Goal: Information Seeking & Learning: Learn about a topic

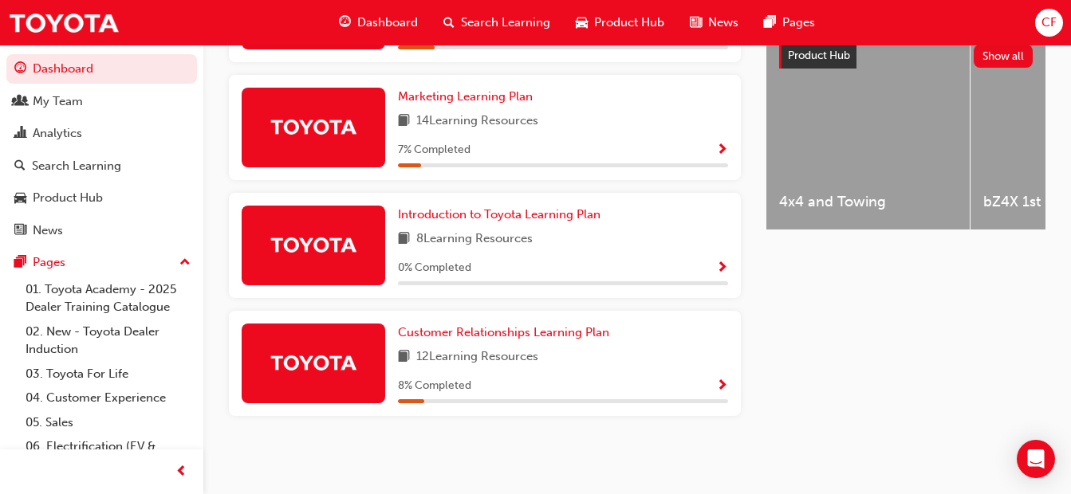
scroll to position [648, 0]
click at [476, 221] on span "Introduction to Toyota Learning Plan" at bounding box center [499, 214] width 203 height 14
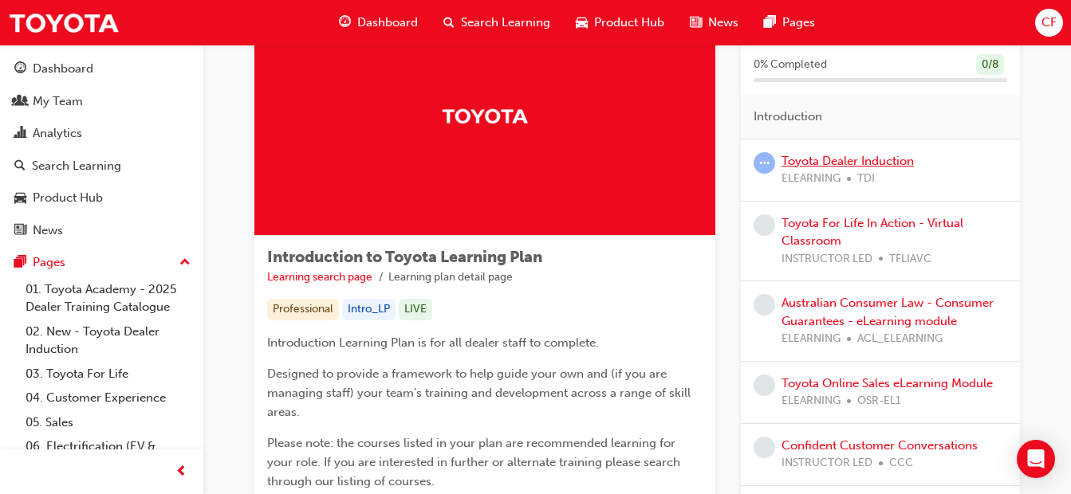
scroll to position [80, 0]
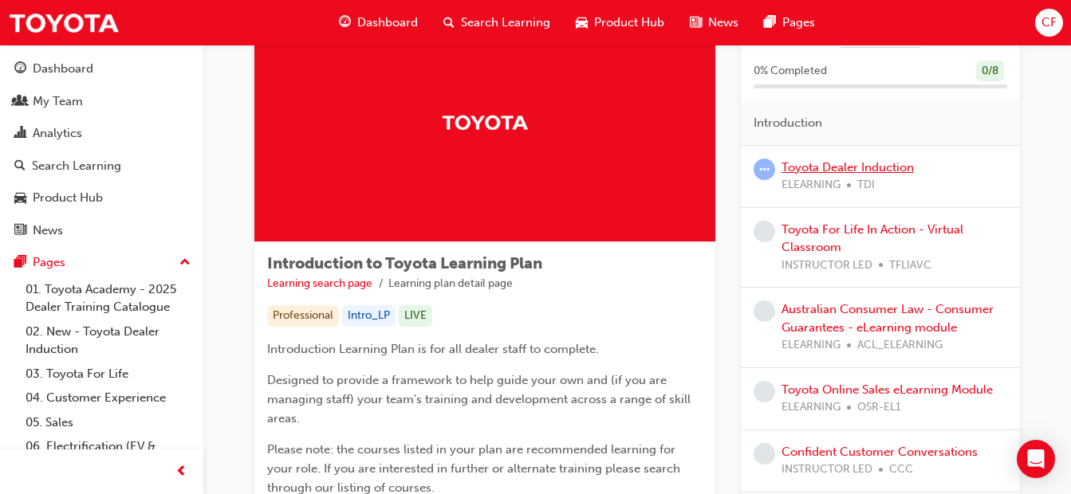
click at [855, 169] on link "Toyota Dealer Induction" at bounding box center [847, 167] width 132 height 14
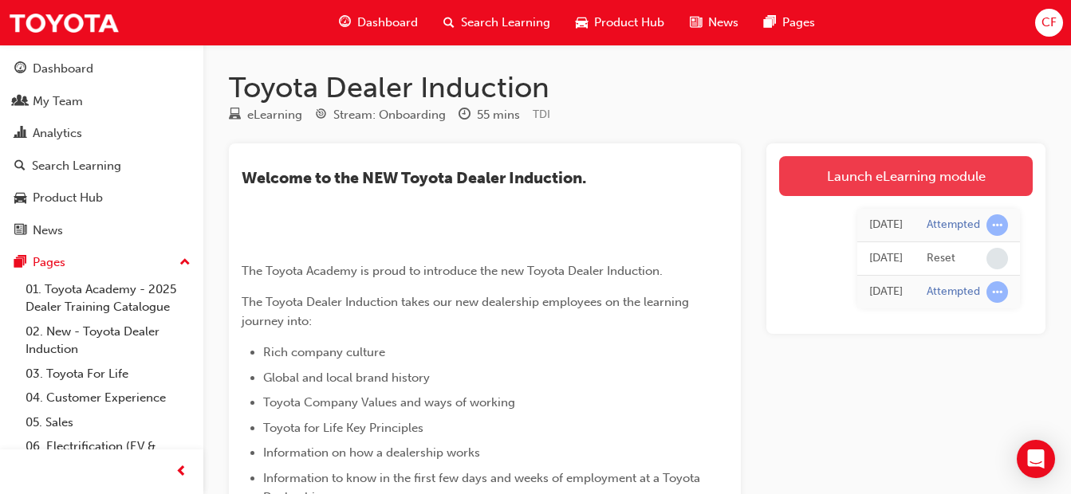
click at [899, 173] on link "Launch eLearning module" at bounding box center [906, 176] width 254 height 40
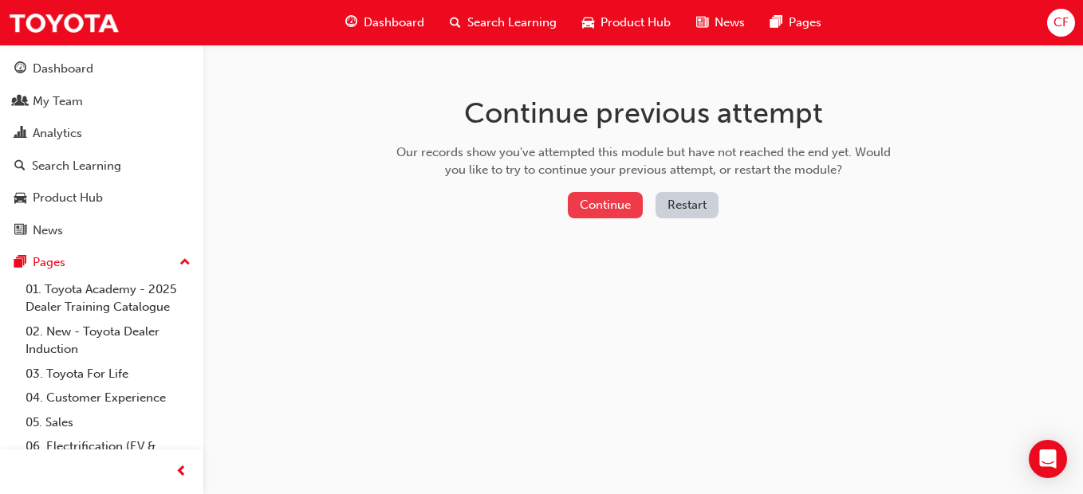
click at [623, 203] on button "Continue" at bounding box center [605, 205] width 75 height 26
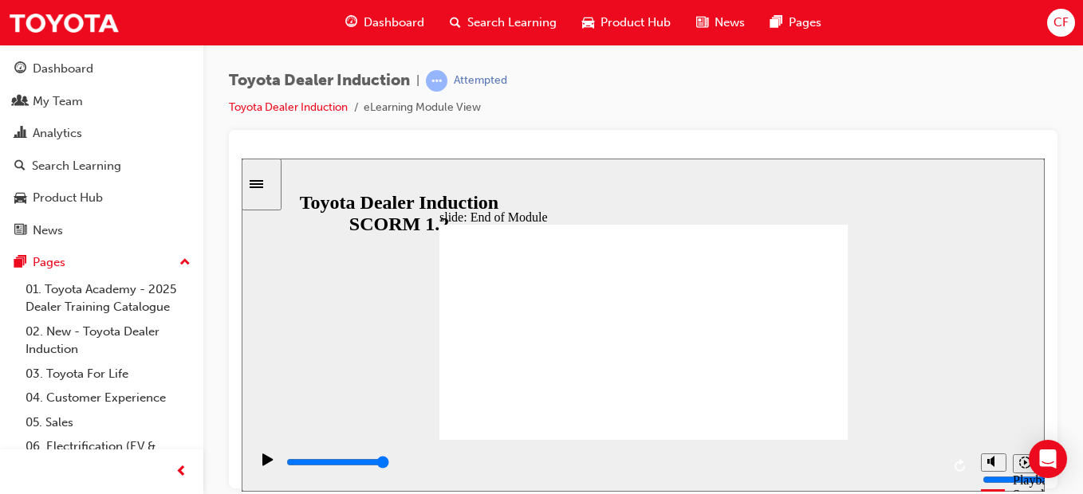
type input "9900"
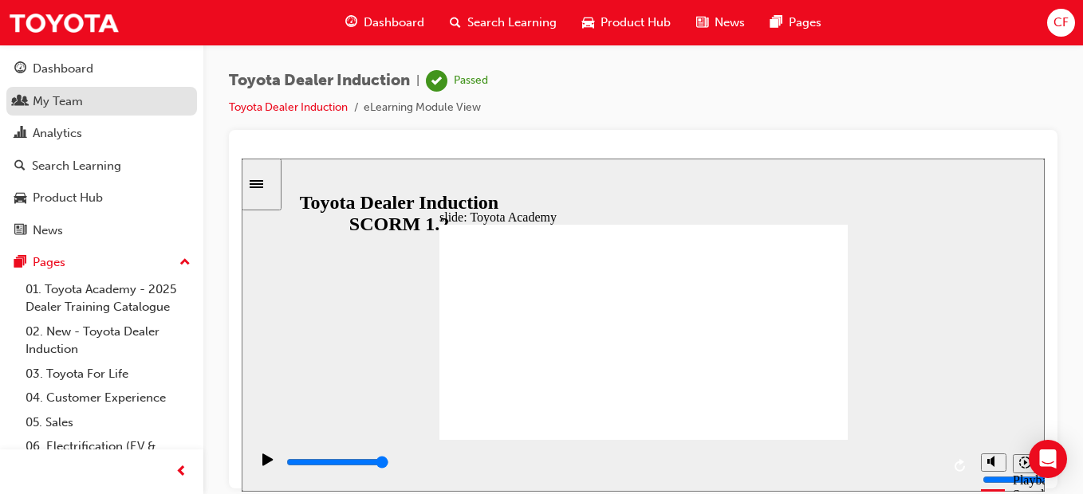
click at [53, 103] on div "My Team" at bounding box center [58, 101] width 50 height 18
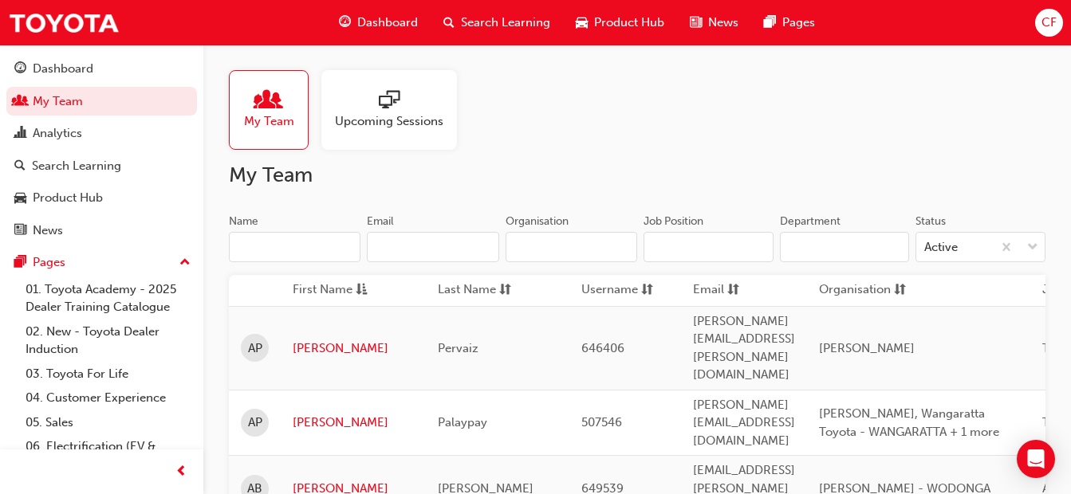
click at [391, 20] on span "Dashboard" at bounding box center [387, 23] width 61 height 18
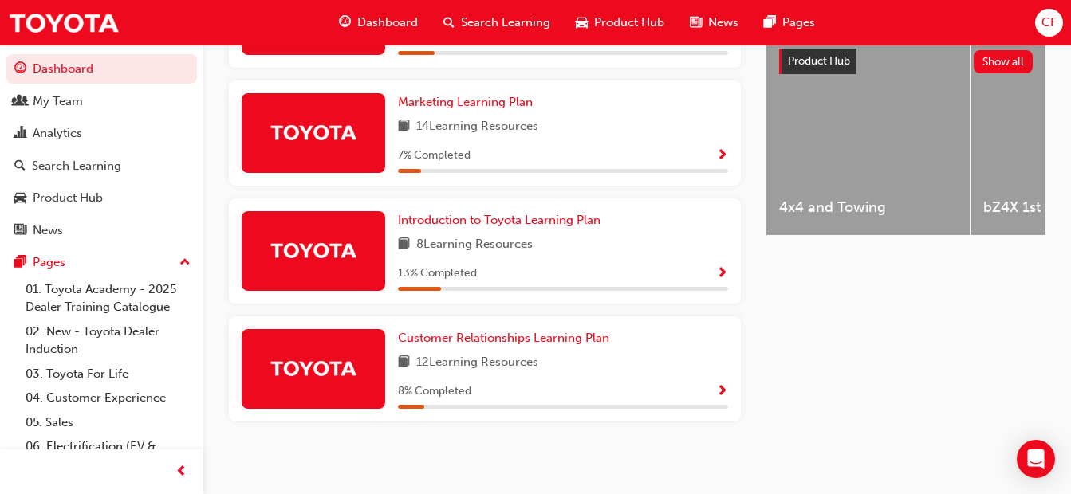
scroll to position [638, 0]
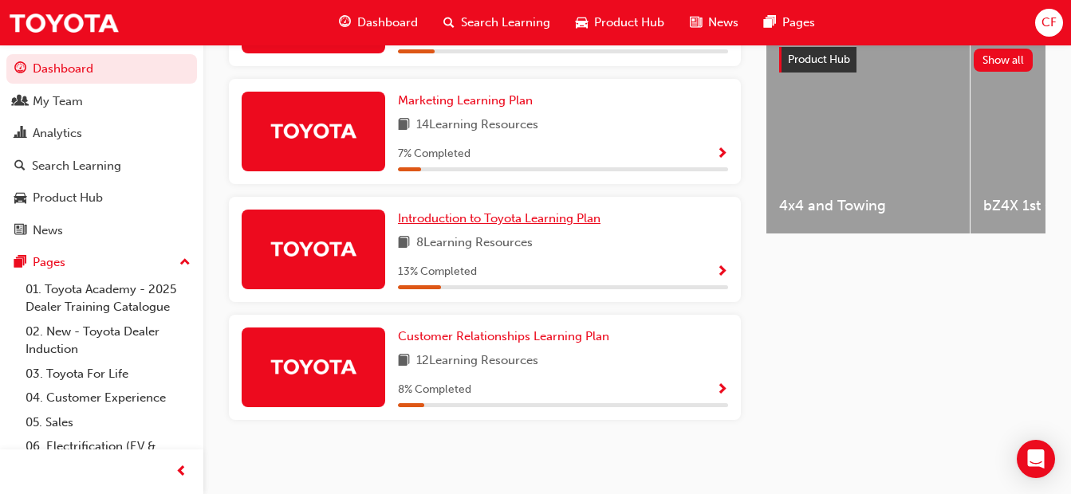
click at [529, 225] on span "Introduction to Toyota Learning Plan" at bounding box center [499, 218] width 203 height 14
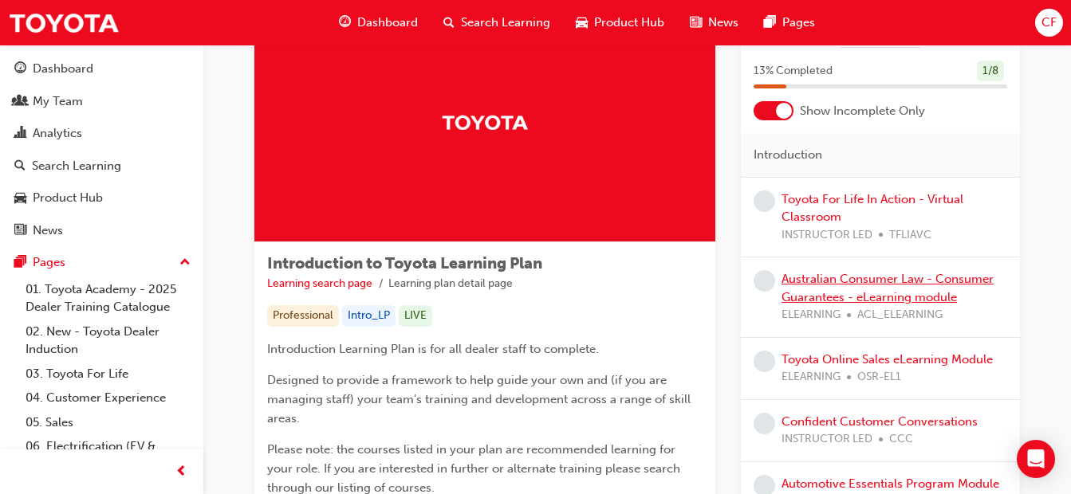
scroll to position [159, 0]
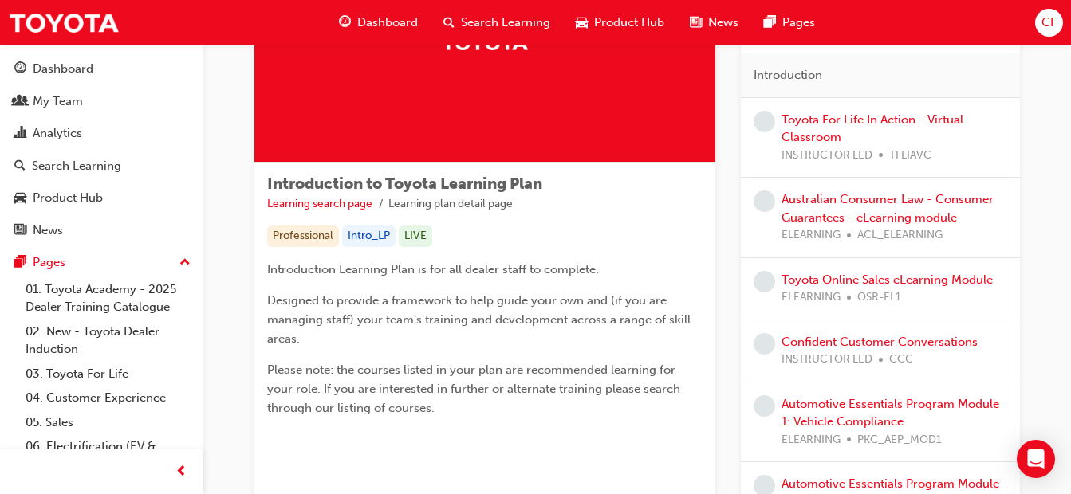
click at [844, 336] on link "Confident Customer Conversations" at bounding box center [879, 342] width 196 height 14
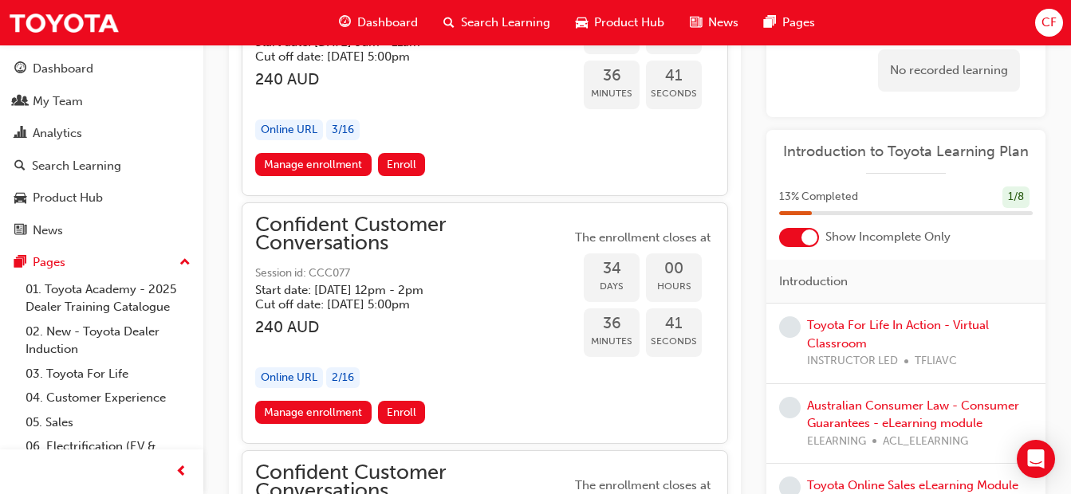
scroll to position [1898, 0]
